Goal: Navigation & Orientation: Find specific page/section

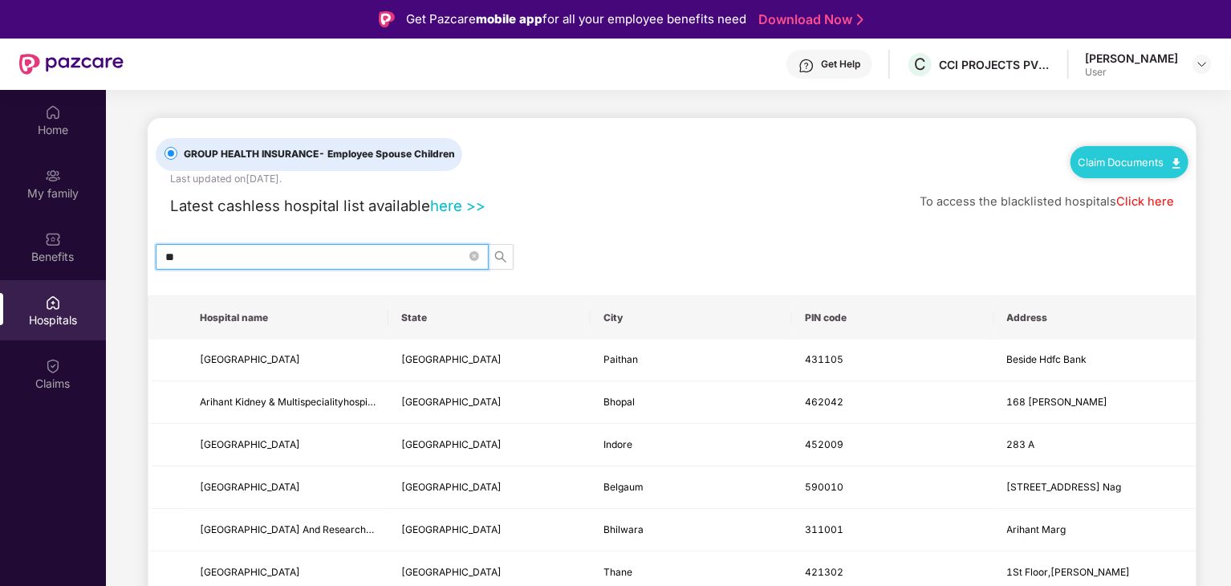
type input "*"
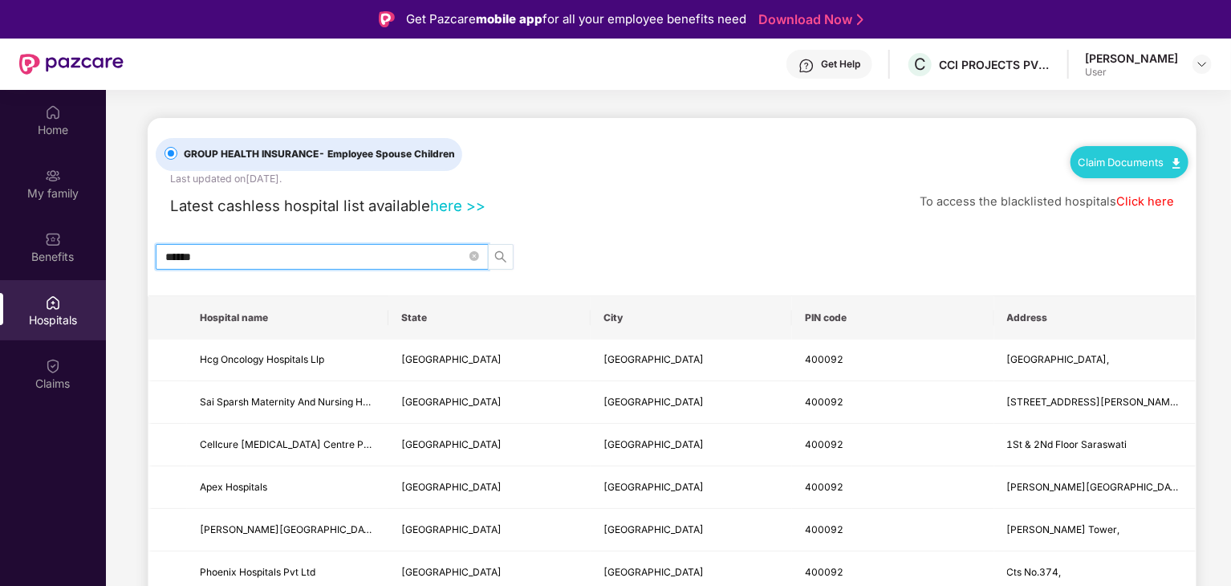
click at [507, 256] on span "search" at bounding box center [501, 256] width 24 height 13
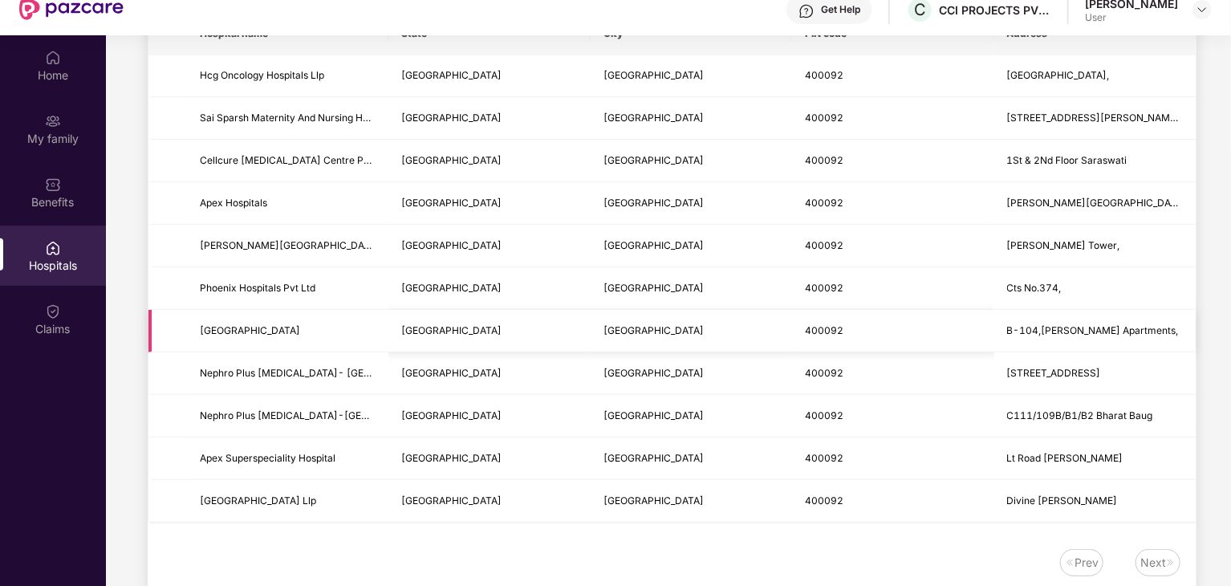
scroll to position [90, 0]
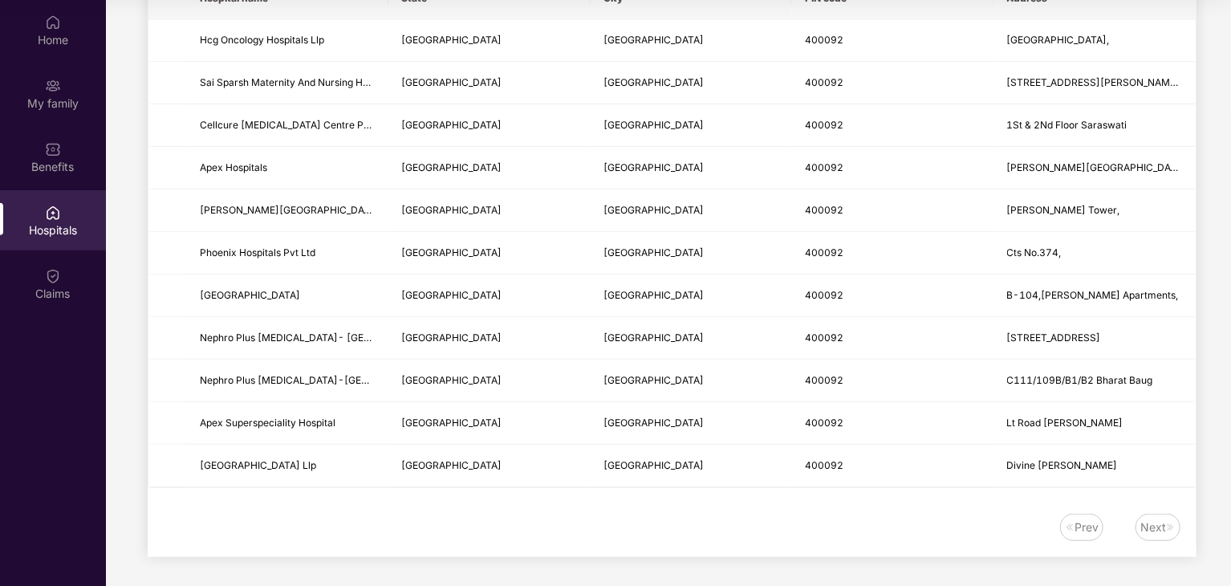
type input "******"
click at [1168, 525] on img at bounding box center [1171, 527] width 10 height 10
click at [1089, 521] on div "Prev" at bounding box center [1086, 527] width 24 height 18
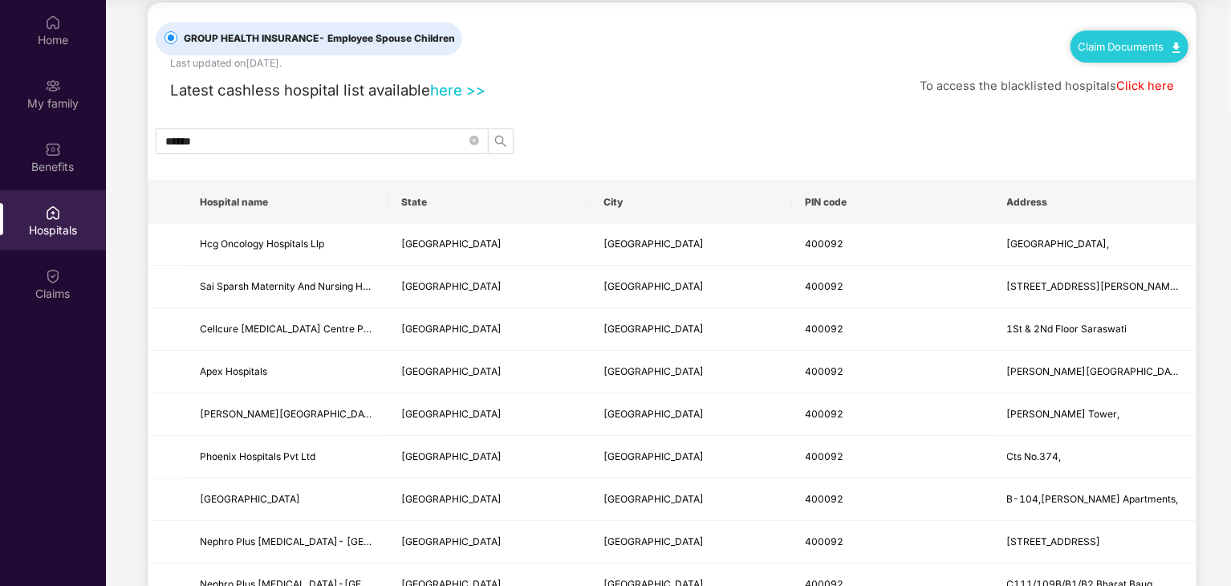
scroll to position [0, 0]
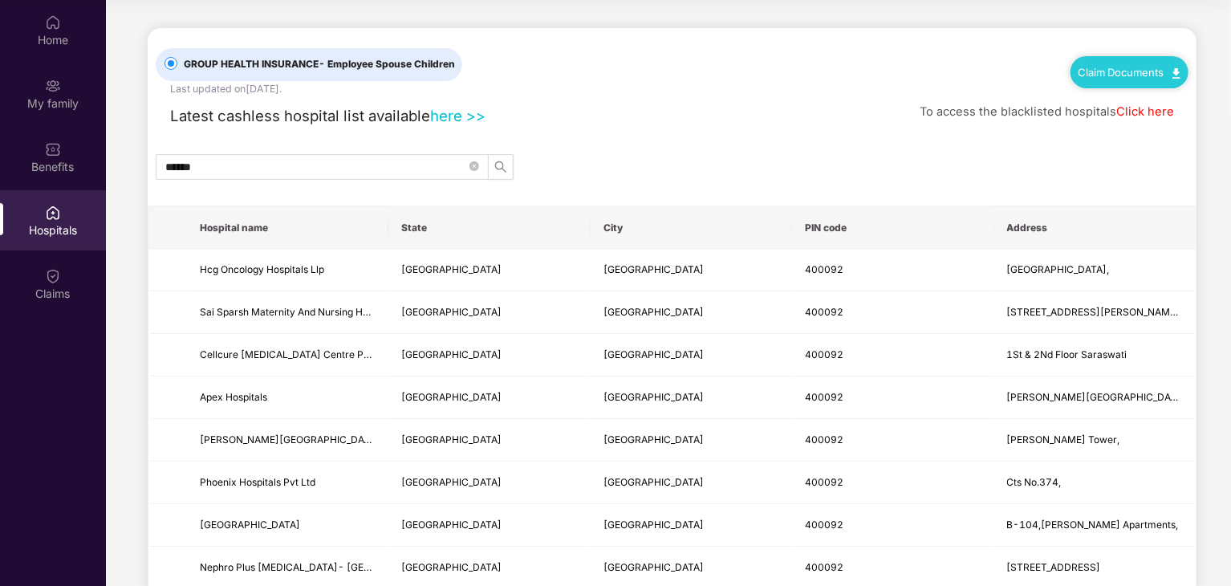
click at [1160, 112] on link "Click here" at bounding box center [1145, 111] width 58 height 14
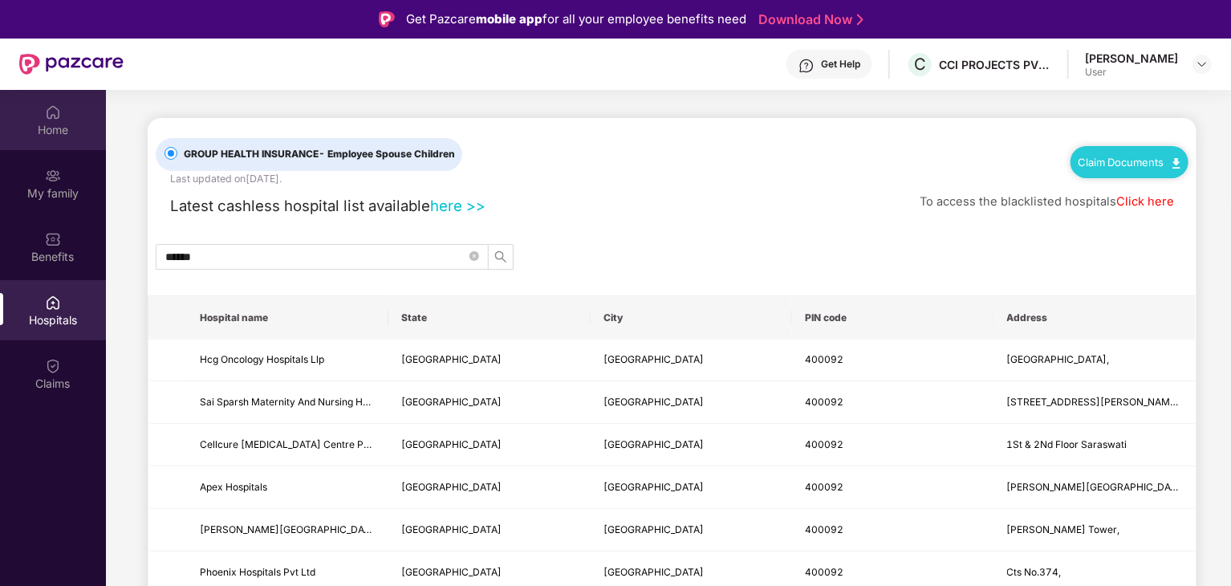
click at [55, 124] on div "Home" at bounding box center [53, 130] width 106 height 16
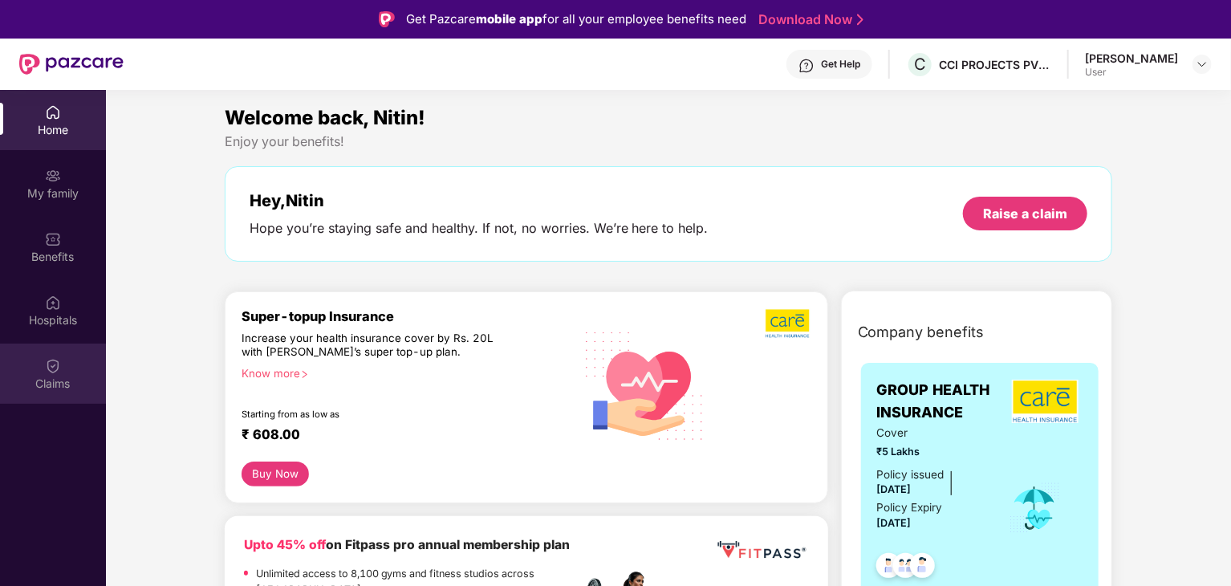
click at [45, 363] on img at bounding box center [53, 366] width 16 height 16
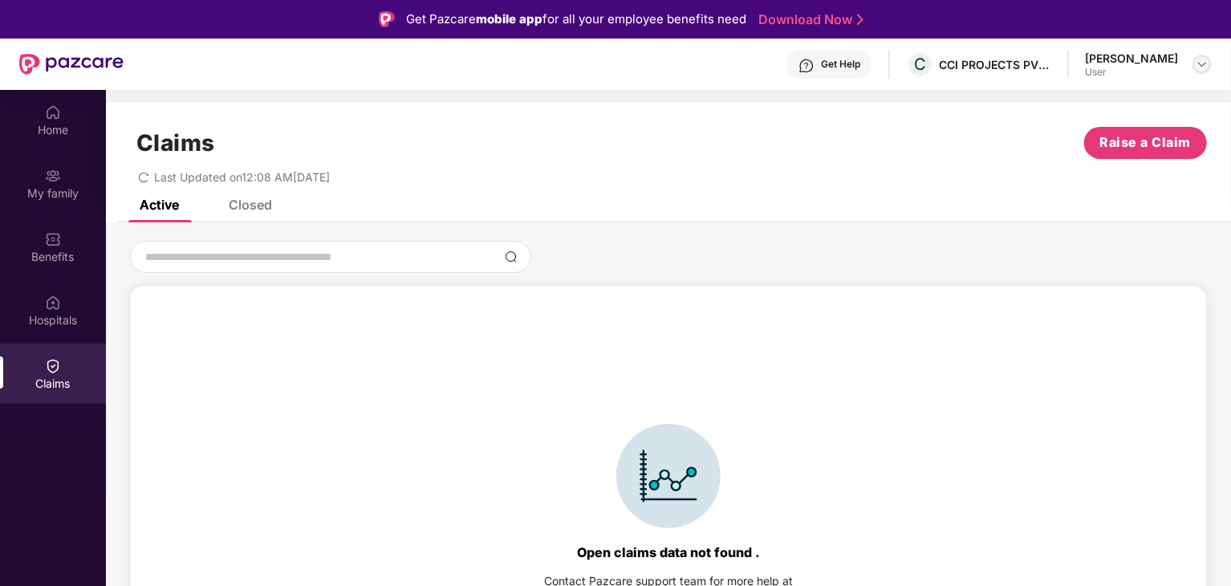
click at [1197, 65] on img at bounding box center [1201, 64] width 13 height 13
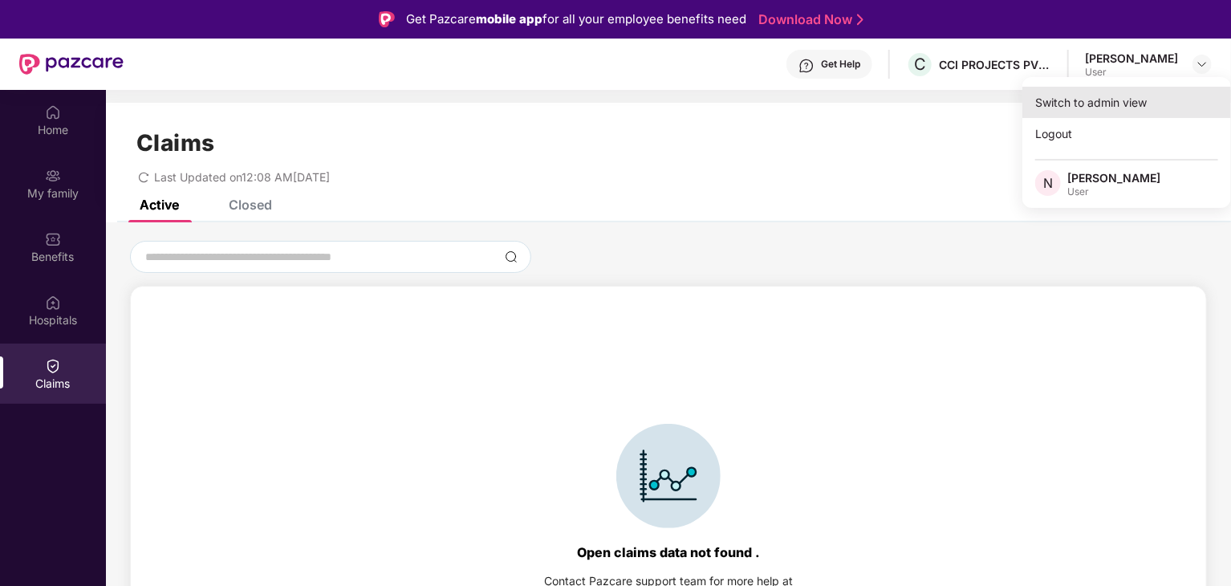
click at [1073, 105] on div "Switch to admin view" at bounding box center [1126, 102] width 209 height 31
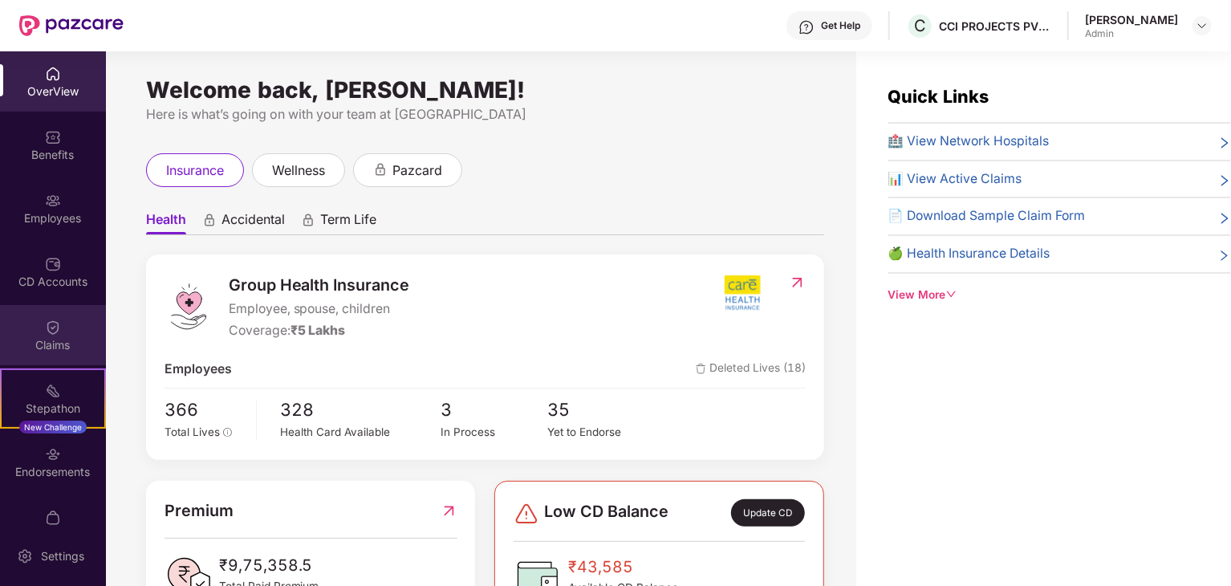
click at [57, 323] on img at bounding box center [53, 327] width 16 height 16
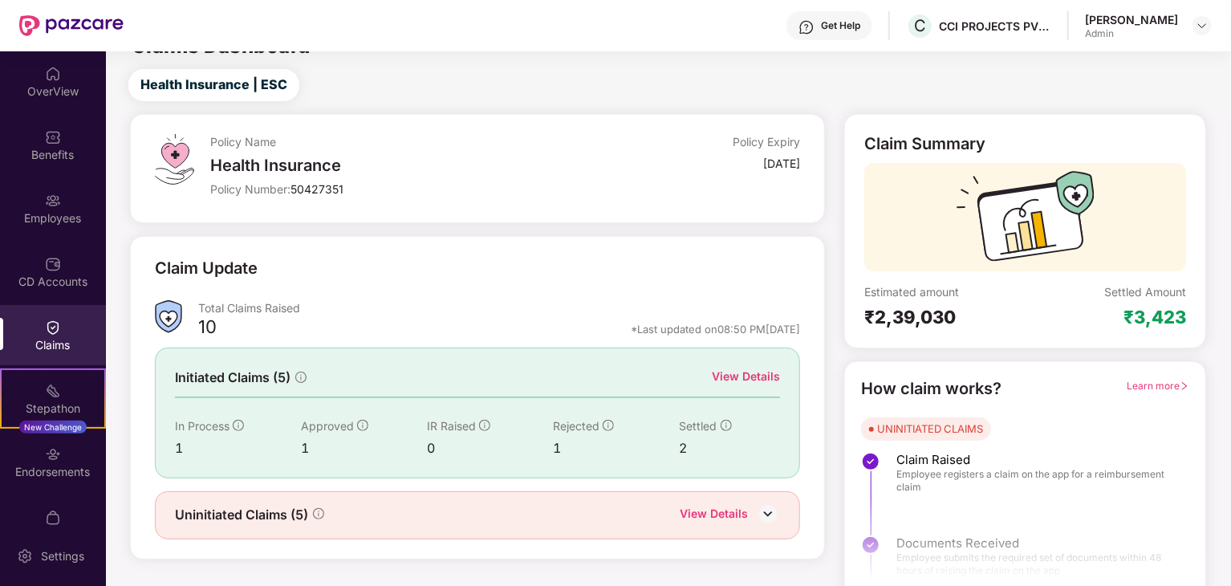
scroll to position [42, 0]
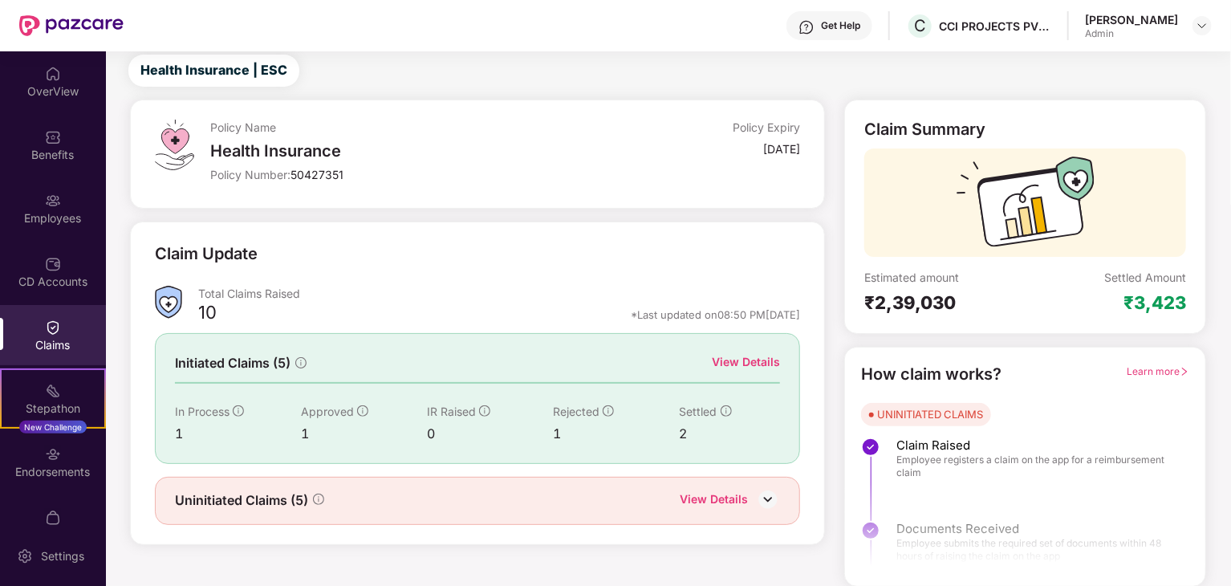
click at [725, 499] on div "View Details" at bounding box center [713, 500] width 68 height 21
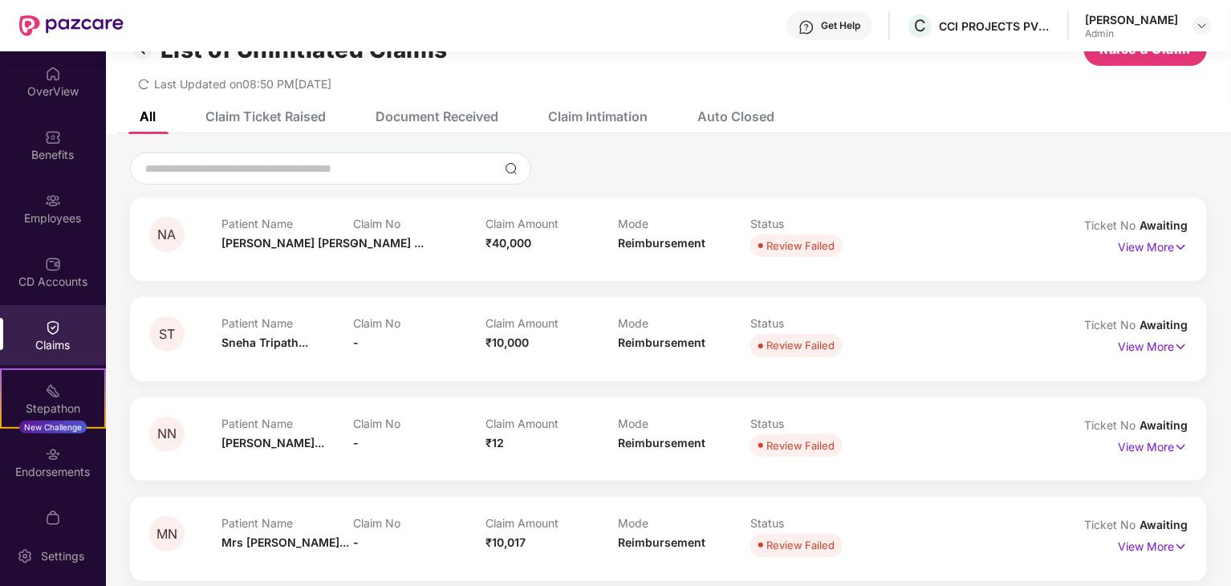
click at [202, 266] on div "NA Patient Name [PERSON_NAME] [PERSON_NAME] ... Claim No - Claim Amount ₹40,000…" at bounding box center [668, 238] width 1077 height 83
click at [1041, 190] on div "NA Patient Name [PERSON_NAME] [PERSON_NAME] ... Claim No - Claim Amount ₹40,000…" at bounding box center [668, 471] width 1125 height 639
click at [1145, 246] on p "View More" at bounding box center [1152, 245] width 70 height 22
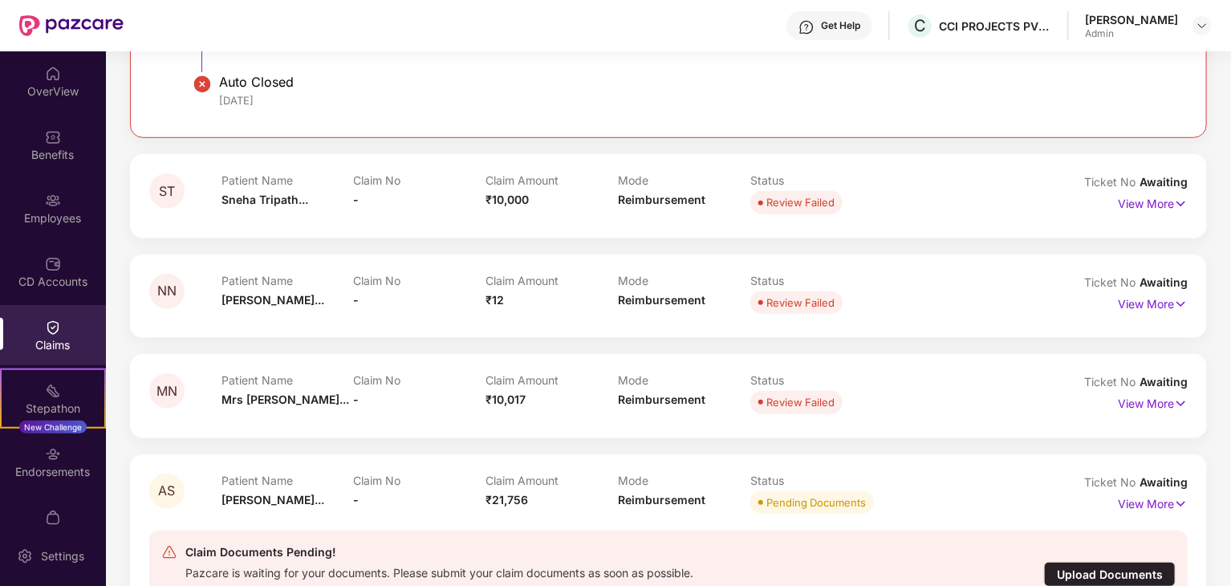
scroll to position [42, 0]
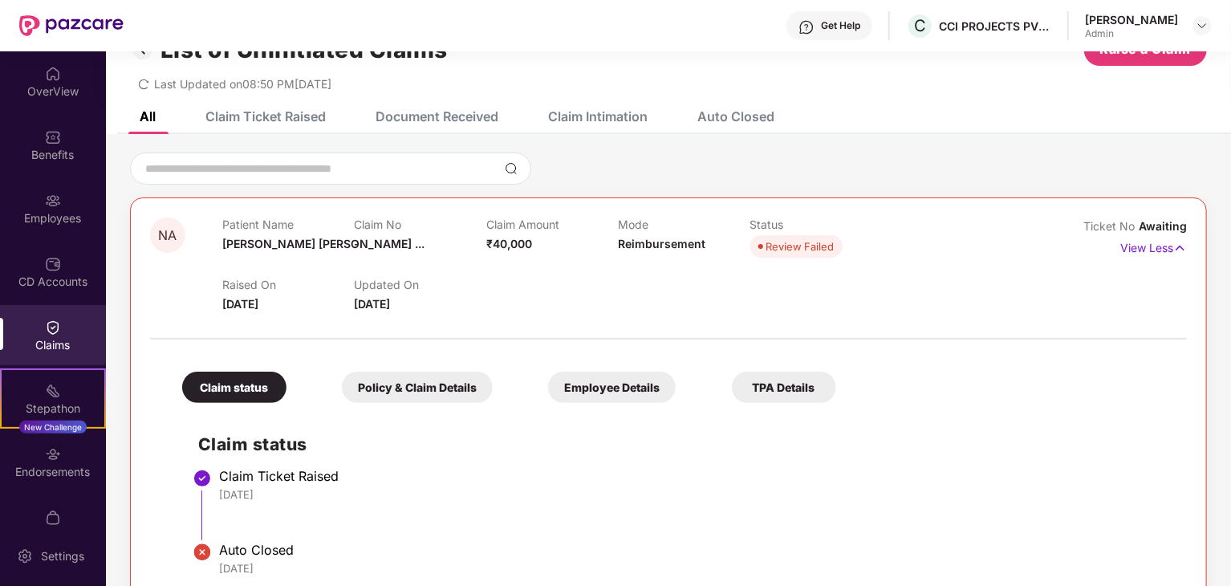
click at [584, 116] on div "Claim Intimation" at bounding box center [597, 116] width 99 height 16
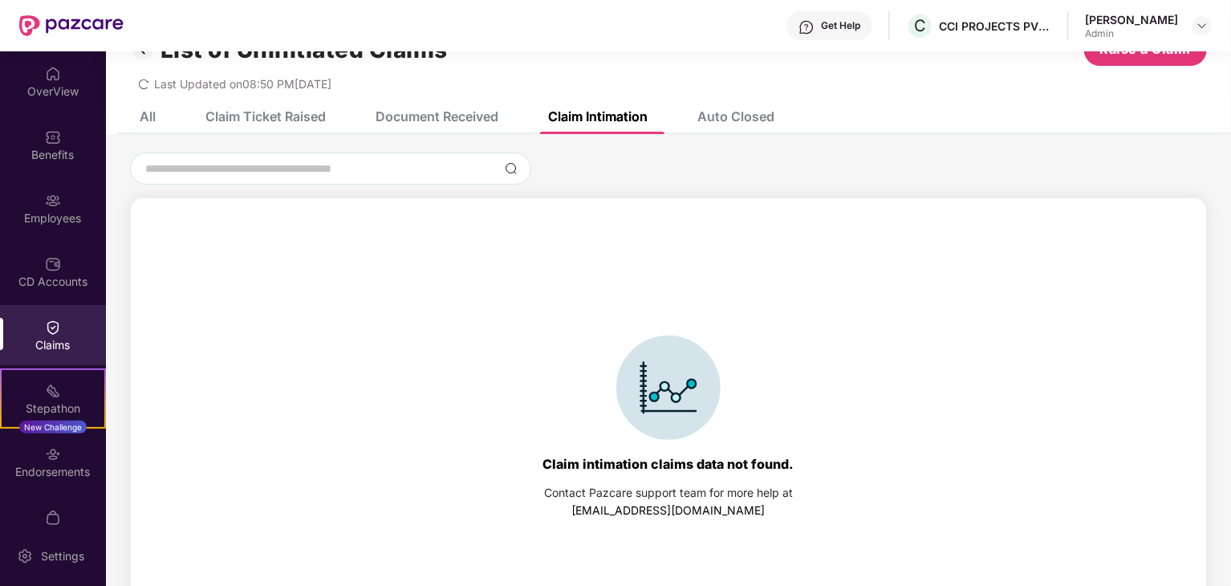
click at [739, 118] on div "Auto Closed" at bounding box center [735, 116] width 77 height 16
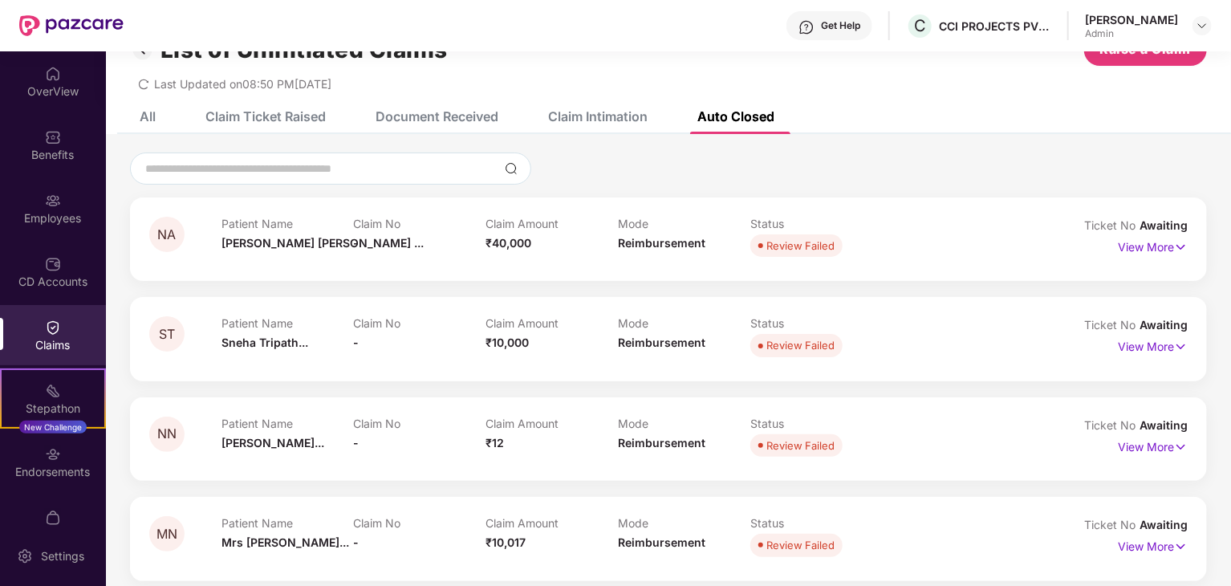
scroll to position [53, 0]
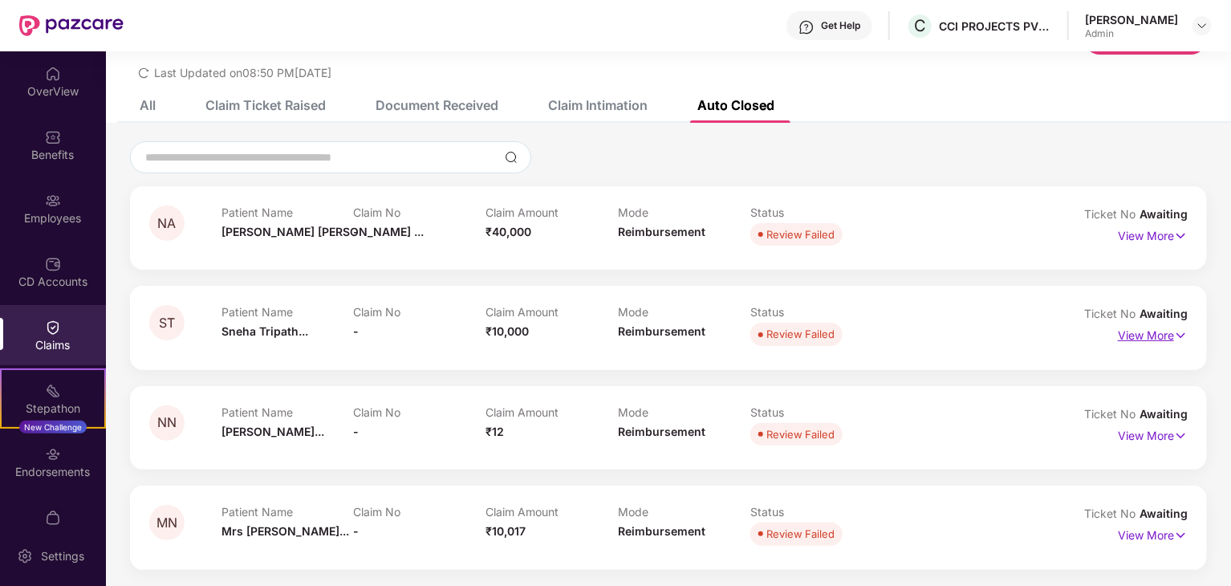
click at [1142, 331] on p "View More" at bounding box center [1152, 333] width 70 height 22
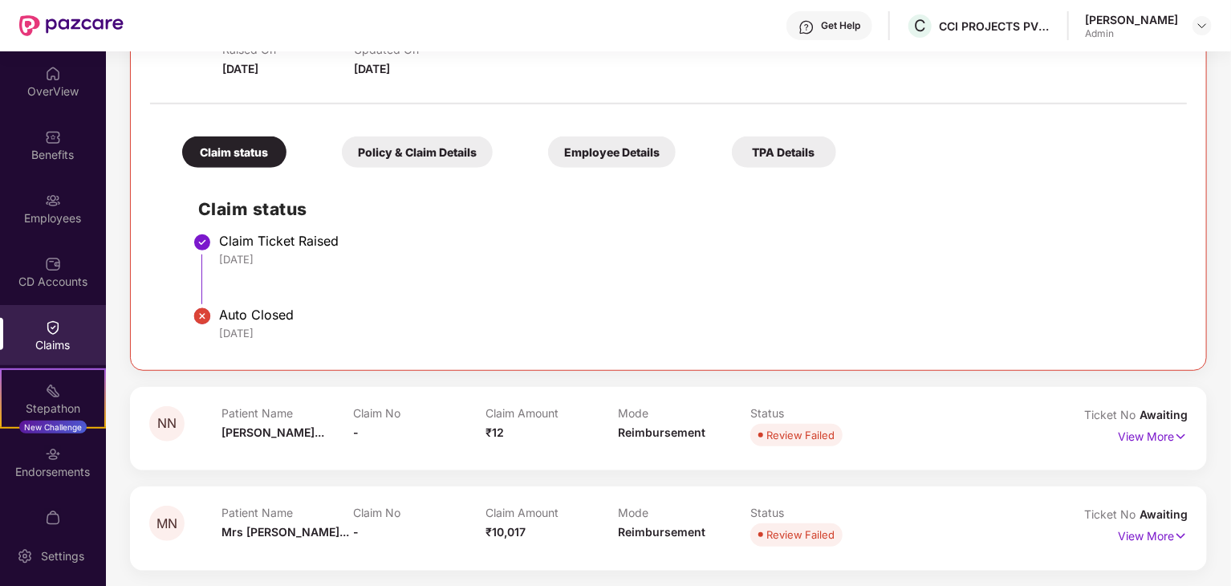
scroll to position [0, 0]
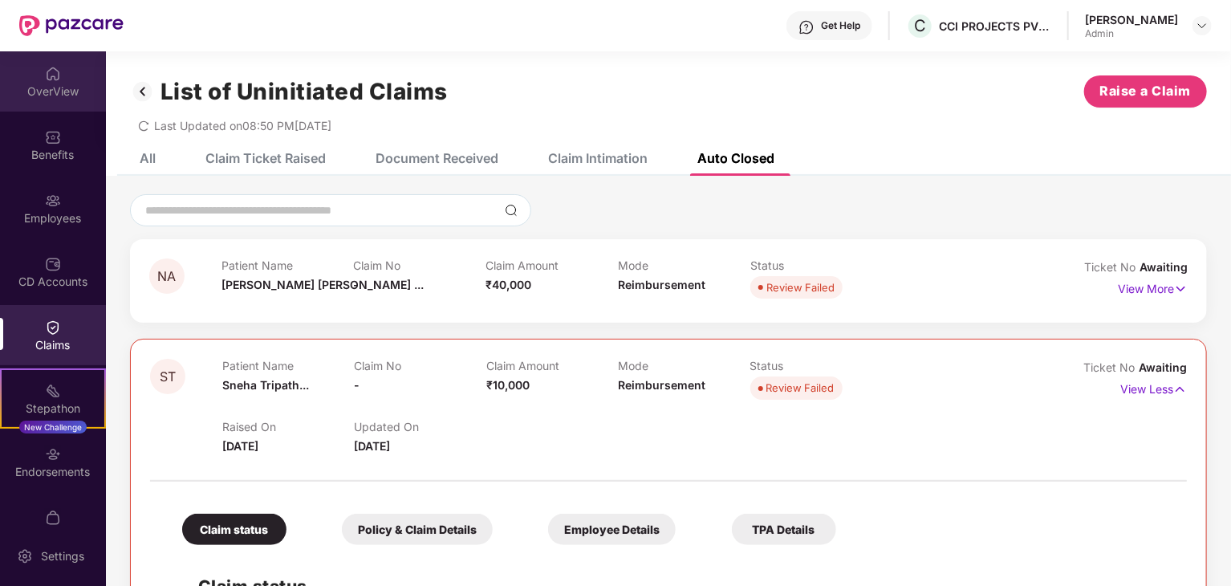
click at [39, 91] on div "OverView" at bounding box center [53, 91] width 106 height 16
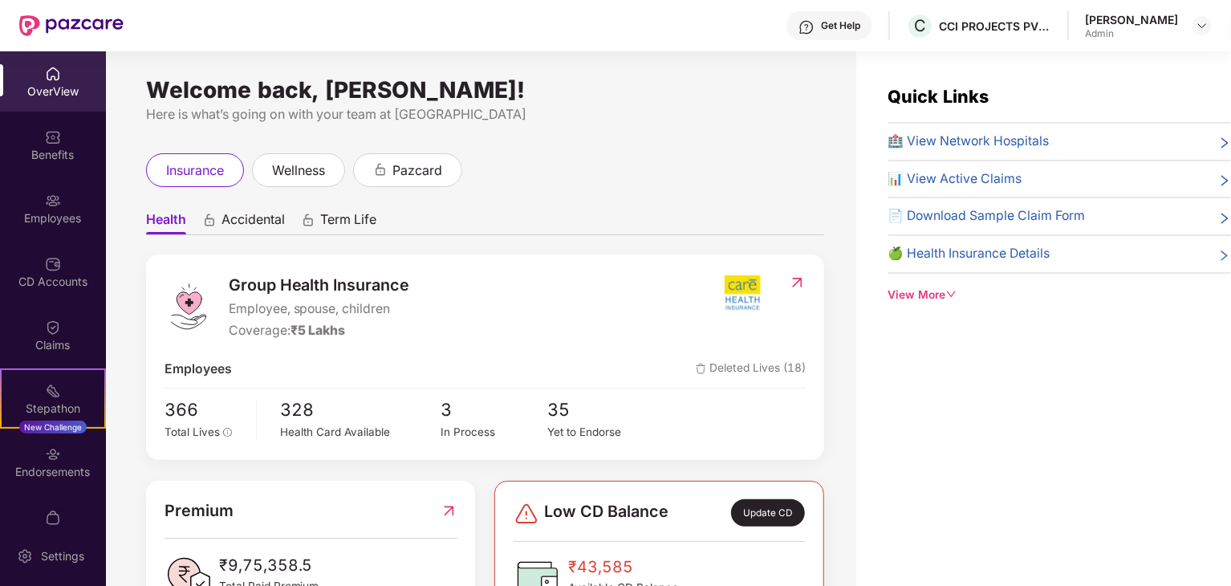
click at [42, 94] on div "OverView" at bounding box center [53, 91] width 106 height 16
click at [58, 152] on div "Benefits" at bounding box center [53, 155] width 106 height 16
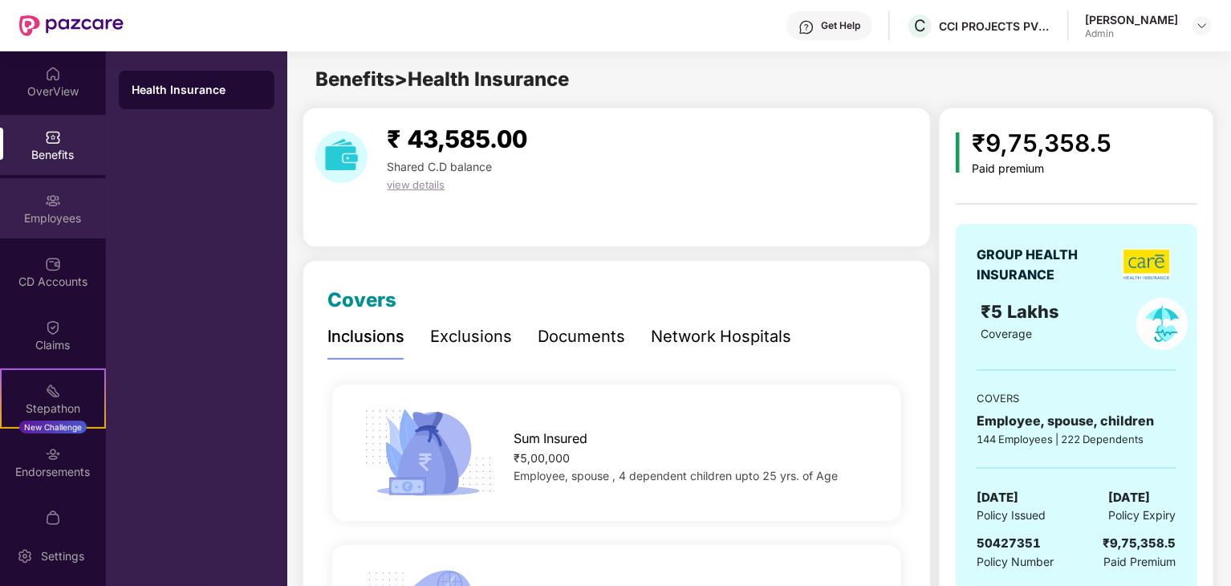
click at [47, 198] on img at bounding box center [53, 201] width 16 height 16
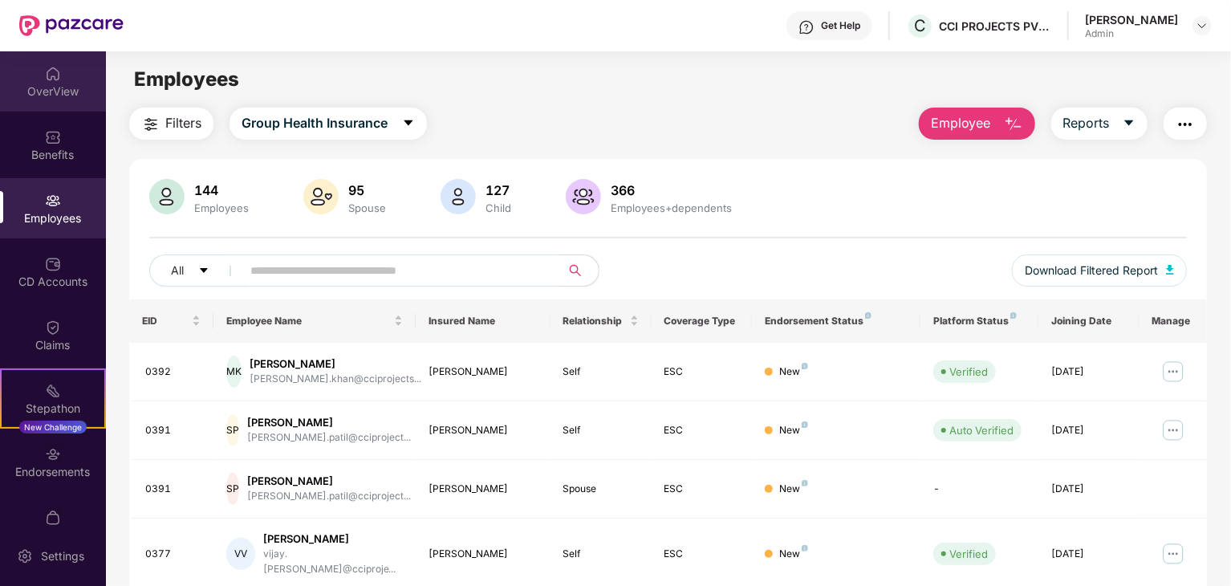
click at [55, 94] on div "OverView" at bounding box center [53, 91] width 106 height 16
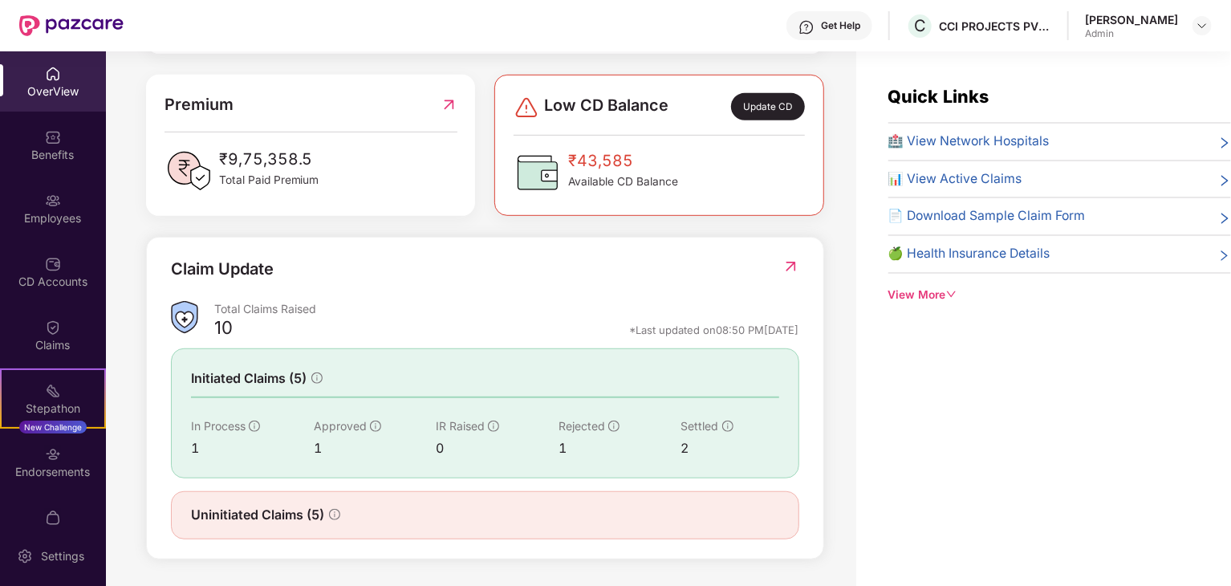
scroll to position [51, 0]
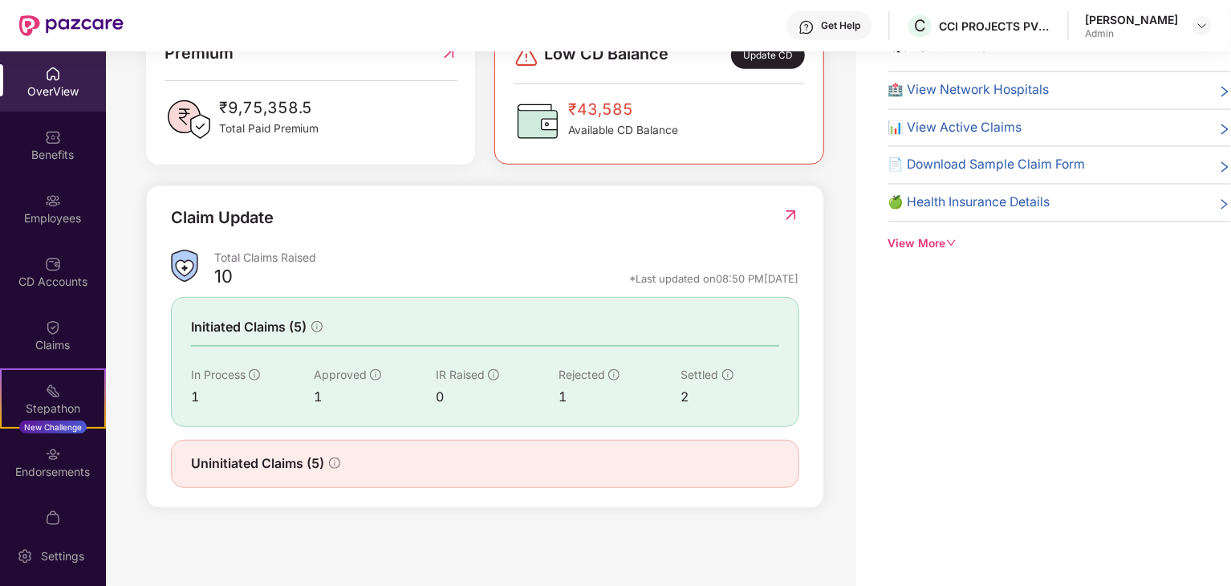
click at [34, 87] on div "OverView" at bounding box center [53, 91] width 106 height 16
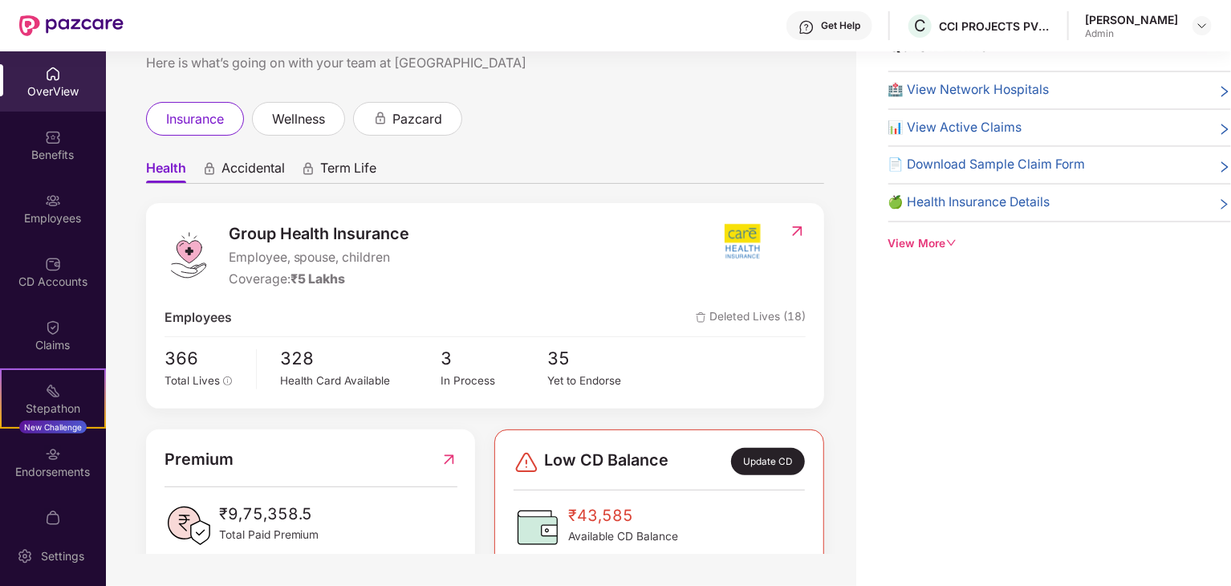
scroll to position [406, 0]
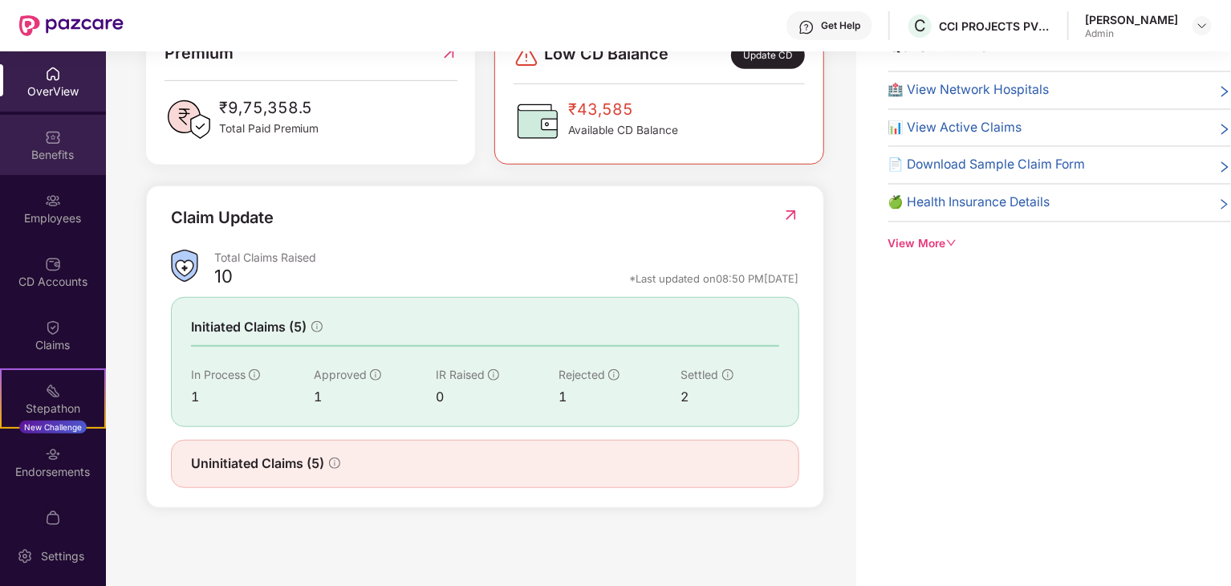
click at [59, 140] on div "Benefits" at bounding box center [53, 145] width 106 height 60
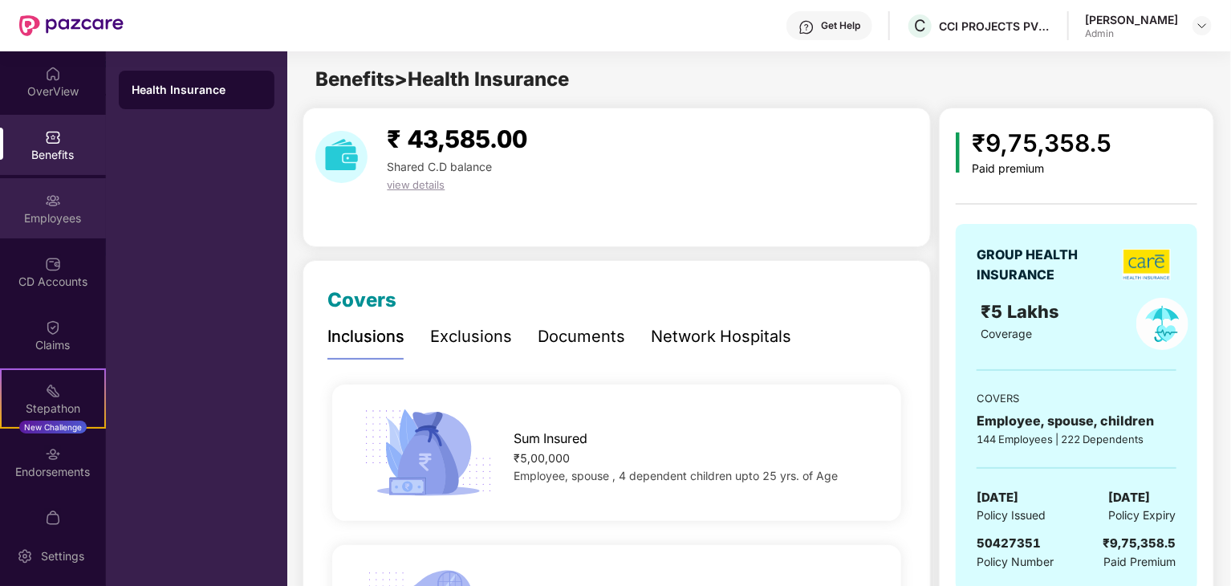
click at [32, 217] on div "Employees" at bounding box center [53, 218] width 106 height 16
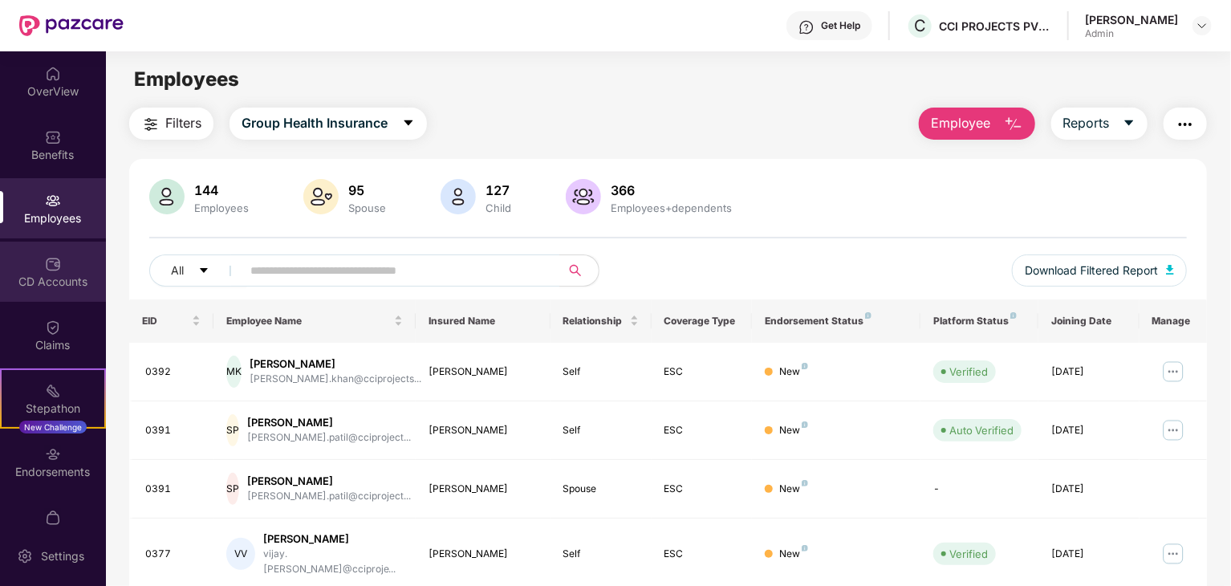
click at [34, 262] on div "CD Accounts" at bounding box center [53, 271] width 106 height 60
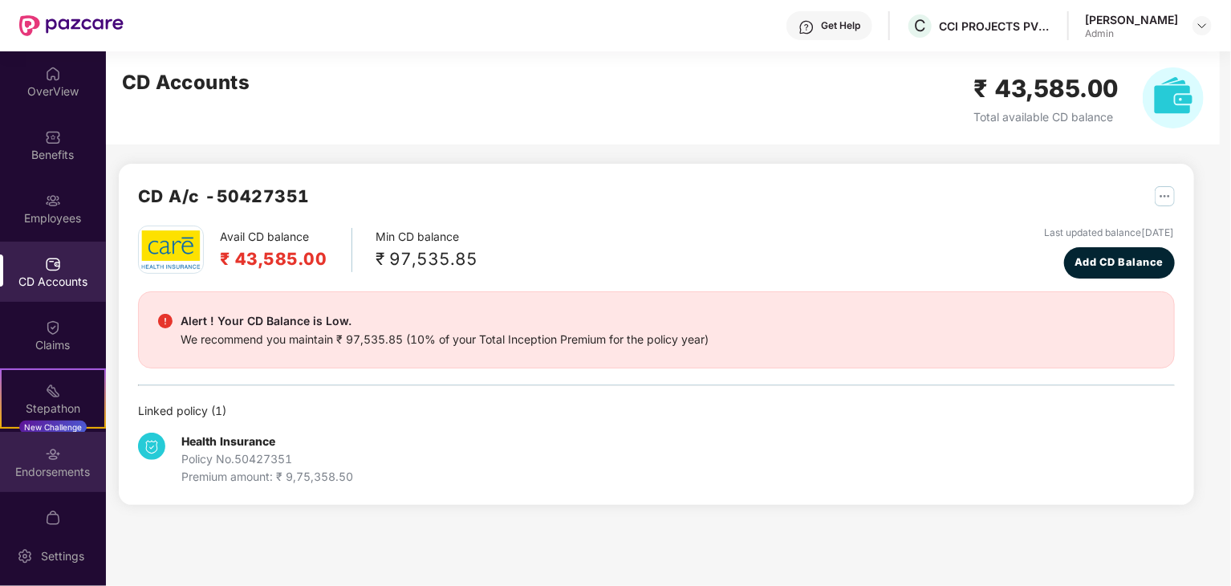
click at [16, 471] on div "Endorsements" at bounding box center [53, 472] width 106 height 16
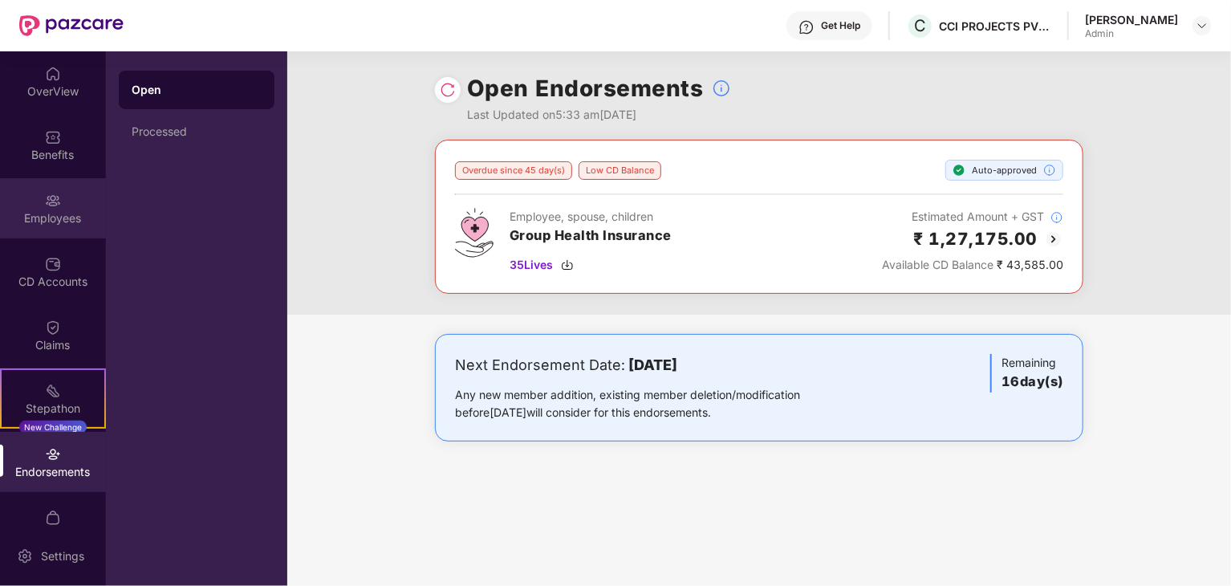
click at [72, 202] on div "Employees" at bounding box center [53, 208] width 106 height 60
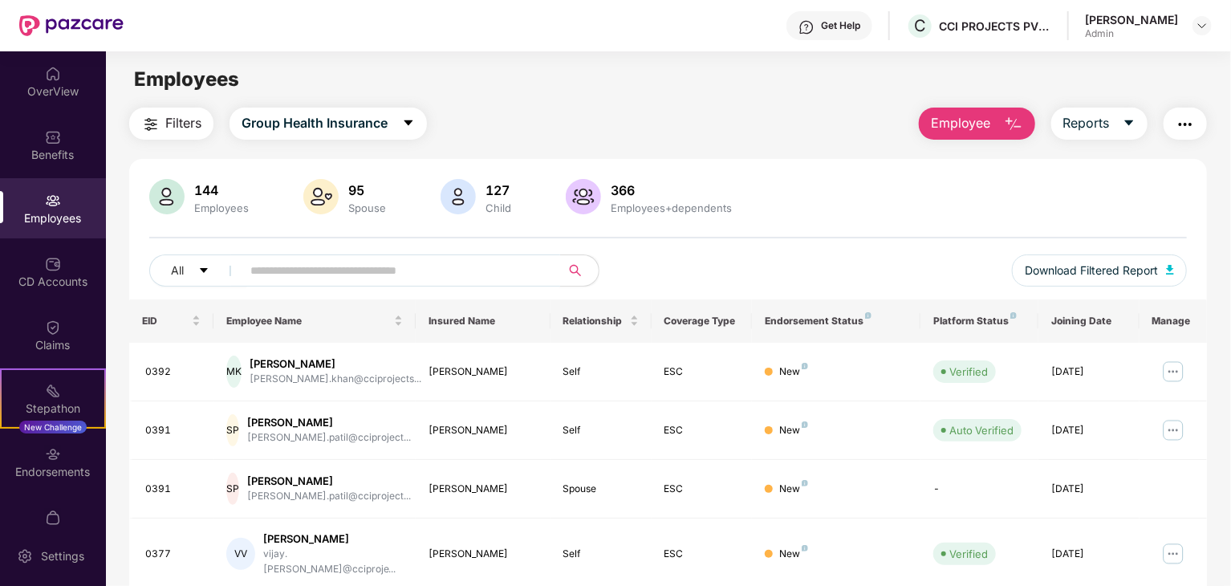
click at [263, 264] on input "text" at bounding box center [394, 270] width 288 height 24
click at [48, 91] on div "OverView" at bounding box center [53, 91] width 106 height 16
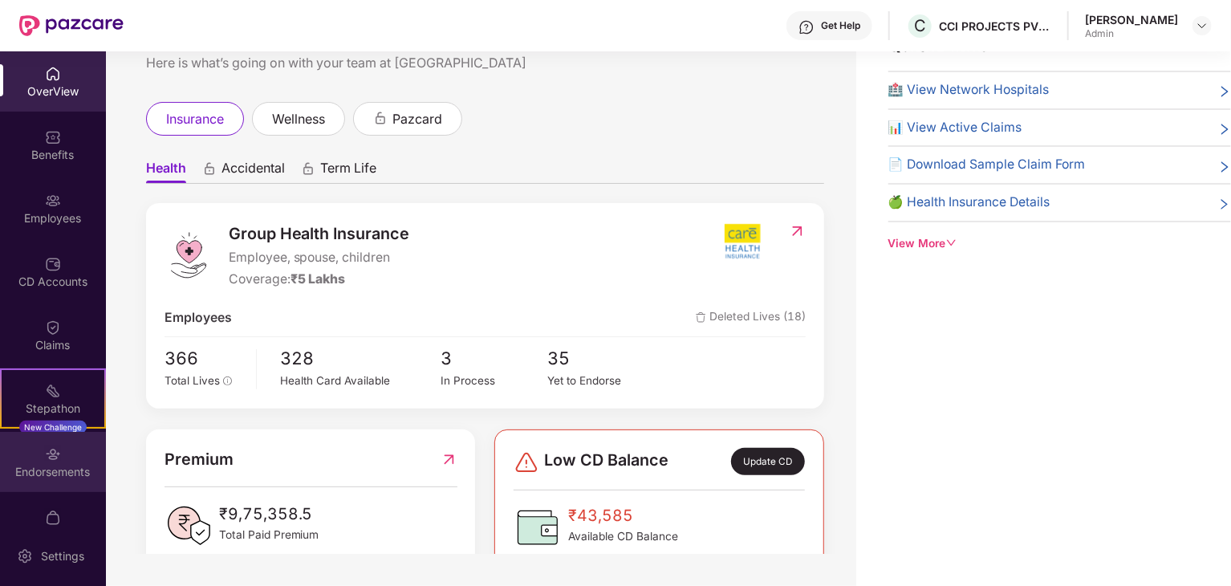
click at [42, 466] on div "Endorsements" at bounding box center [53, 472] width 106 height 16
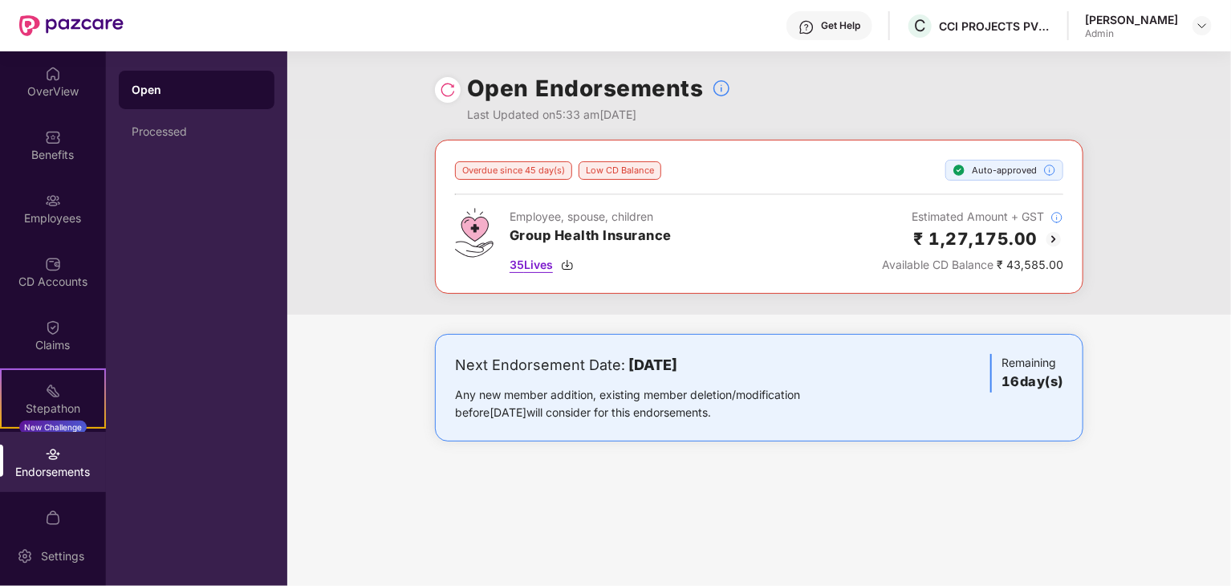
click at [548, 265] on span "35 Lives" at bounding box center [530, 265] width 43 height 18
